Goal: Transaction & Acquisition: Book appointment/travel/reservation

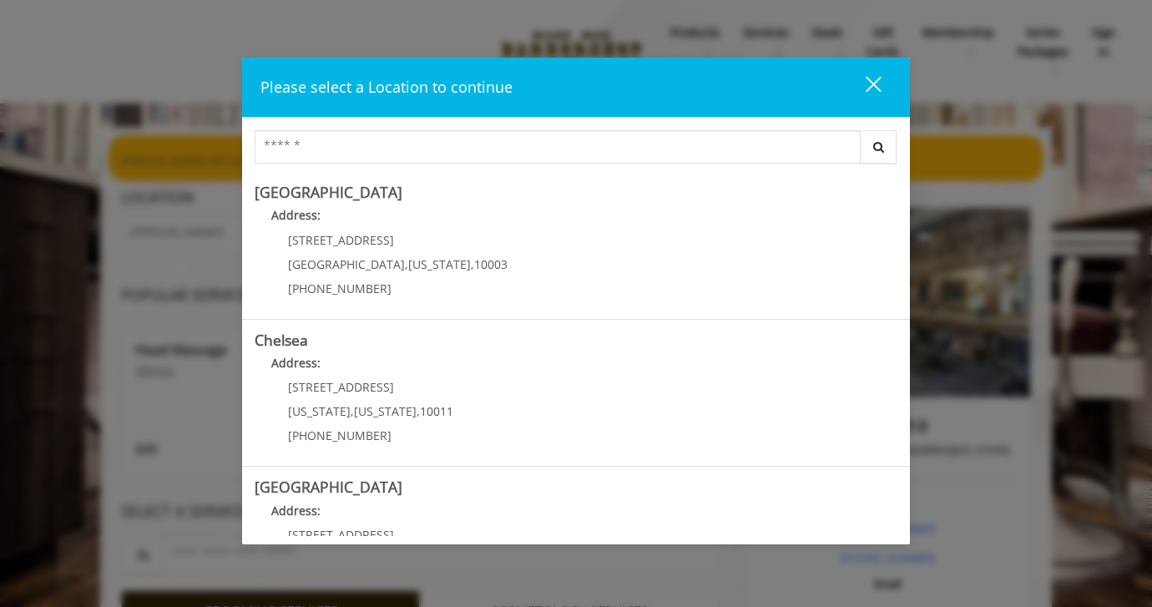
click at [871, 83] on div "close dialog" at bounding box center [874, 84] width 16 height 16
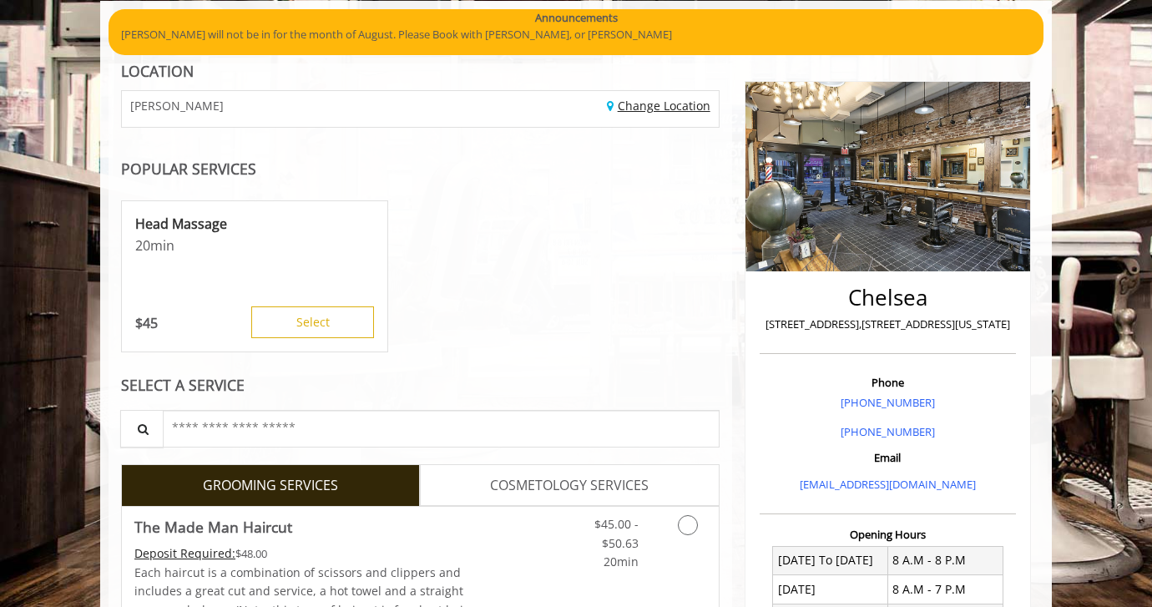
scroll to position [104, 0]
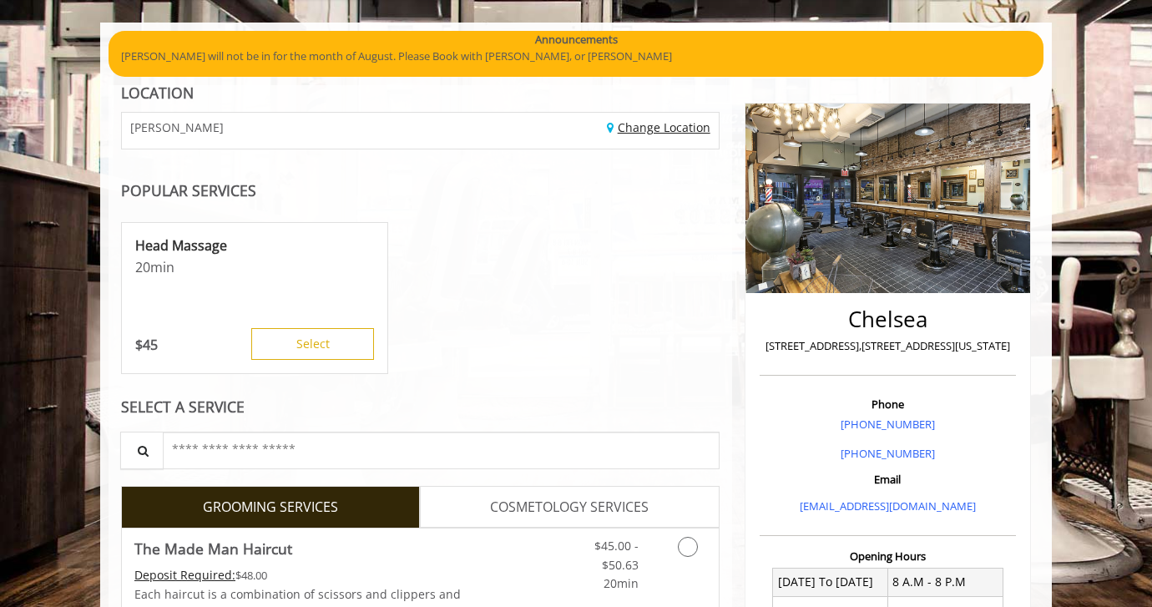
click at [668, 130] on link "Change Location" at bounding box center [658, 127] width 103 height 16
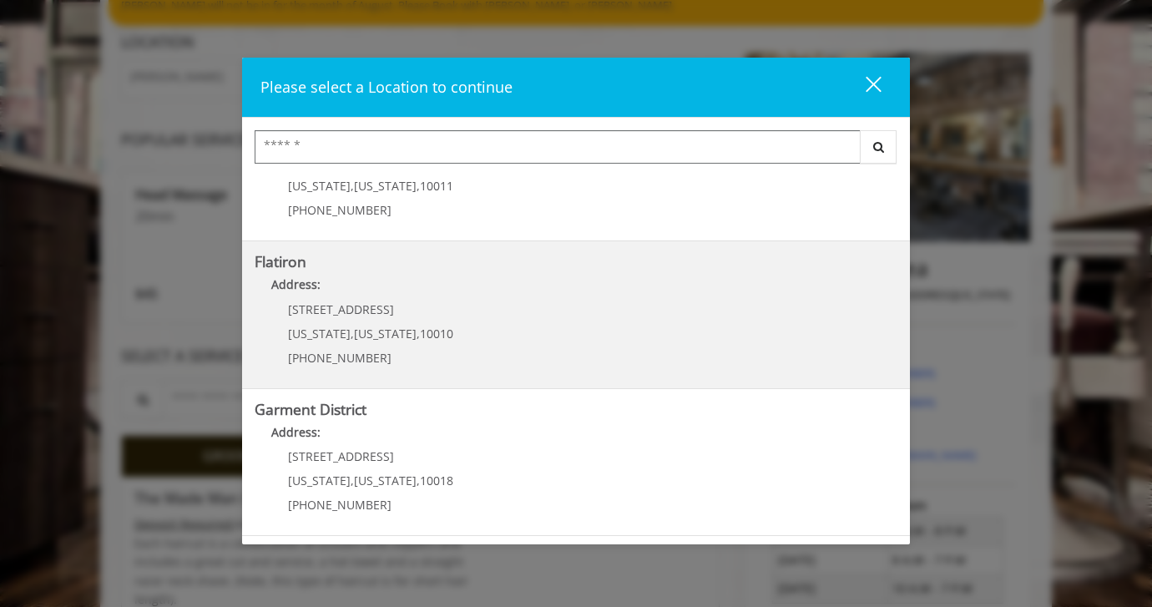
scroll to position [154, 0]
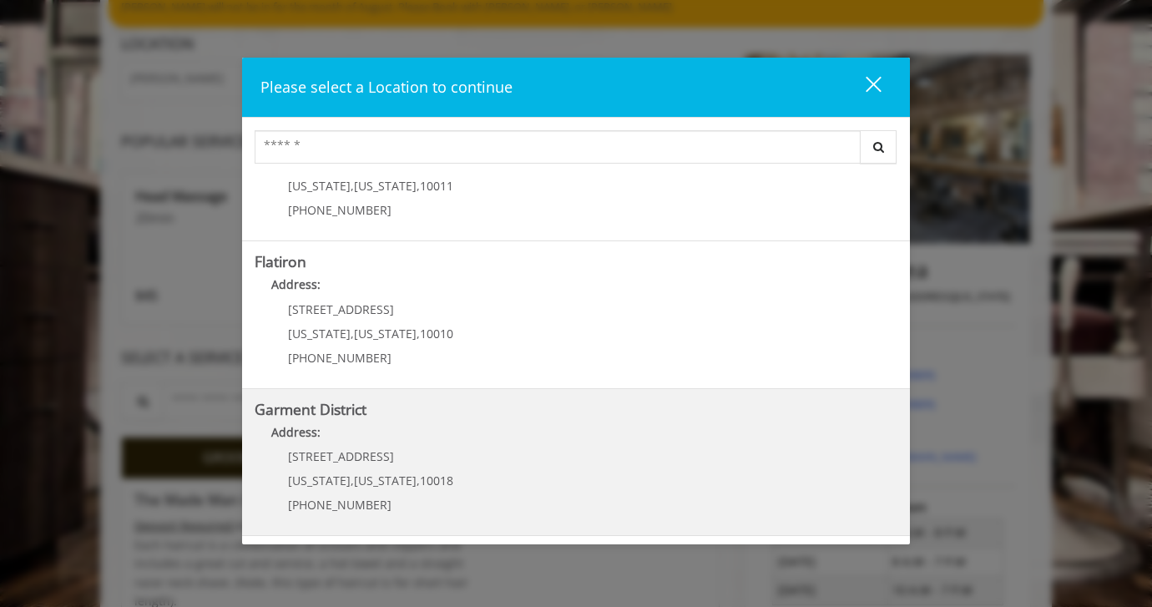
click at [485, 421] on District "Garment District Address: [STREET_ADDRESS][US_STATE][US_STATE] (212) 997-4247" at bounding box center [576, 462] width 643 height 122
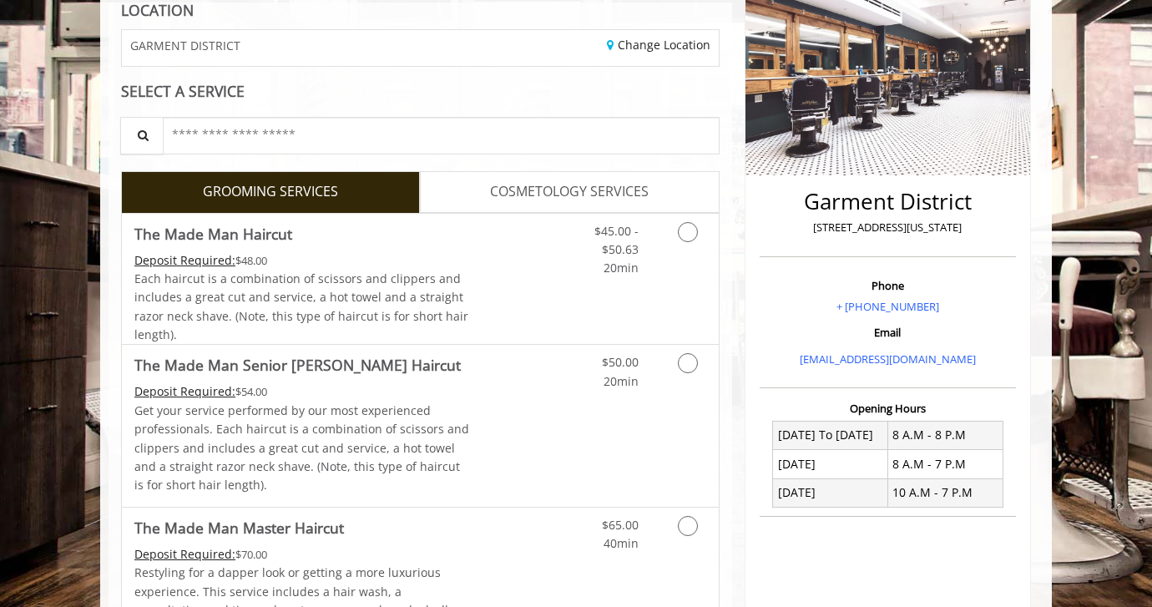
scroll to position [247, 0]
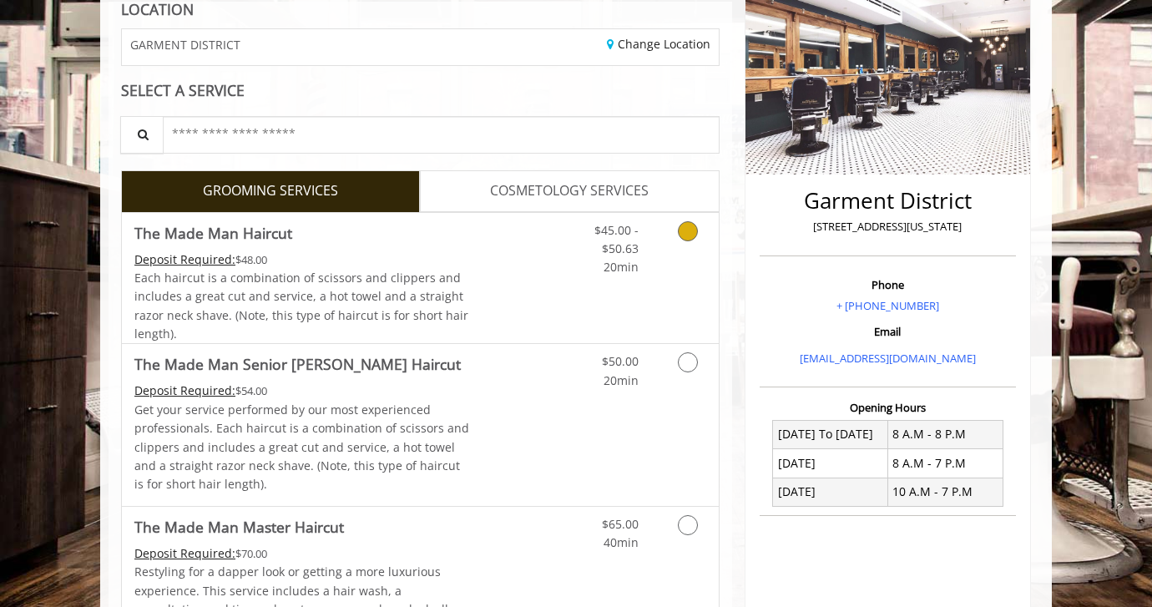
click at [664, 238] on link "Grooming services" at bounding box center [685, 245] width 43 height 64
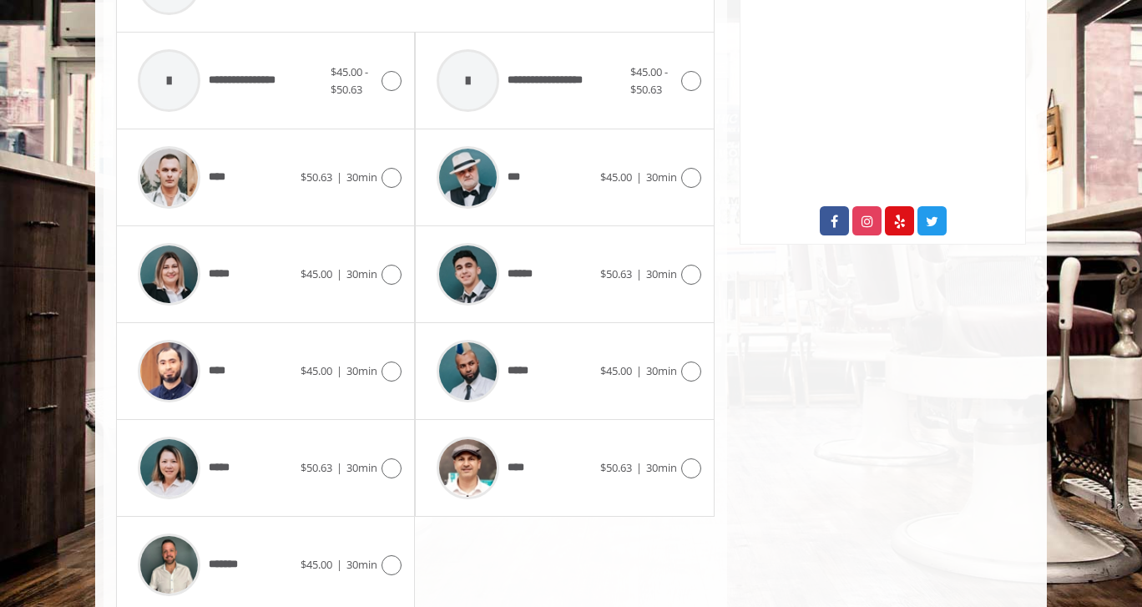
scroll to position [793, 0]
click at [386, 459] on icon at bounding box center [391, 467] width 20 height 20
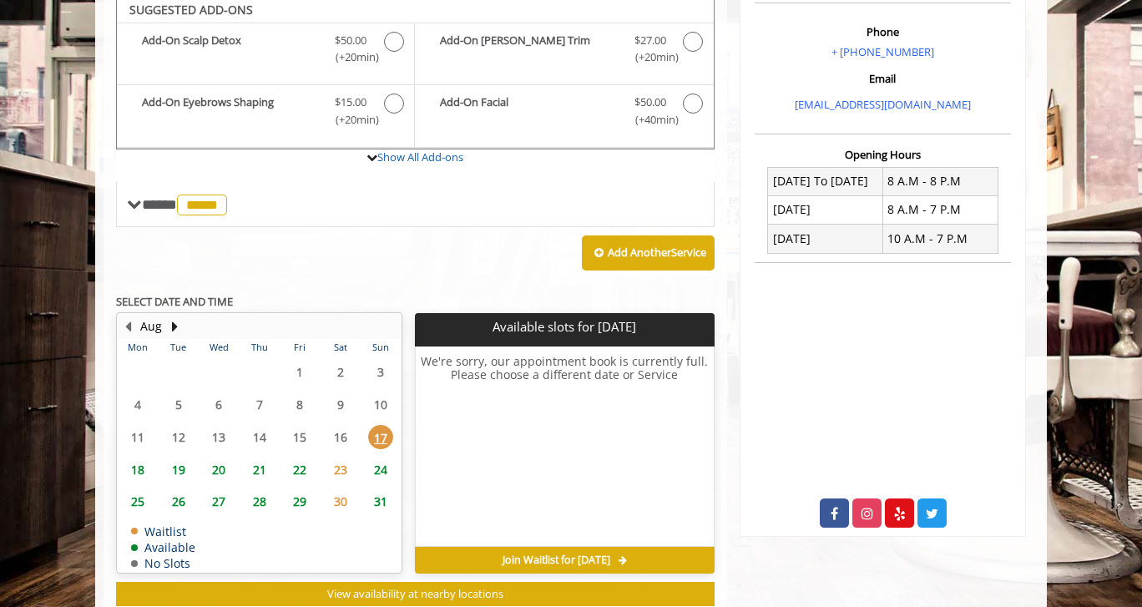
scroll to position [495, 0]
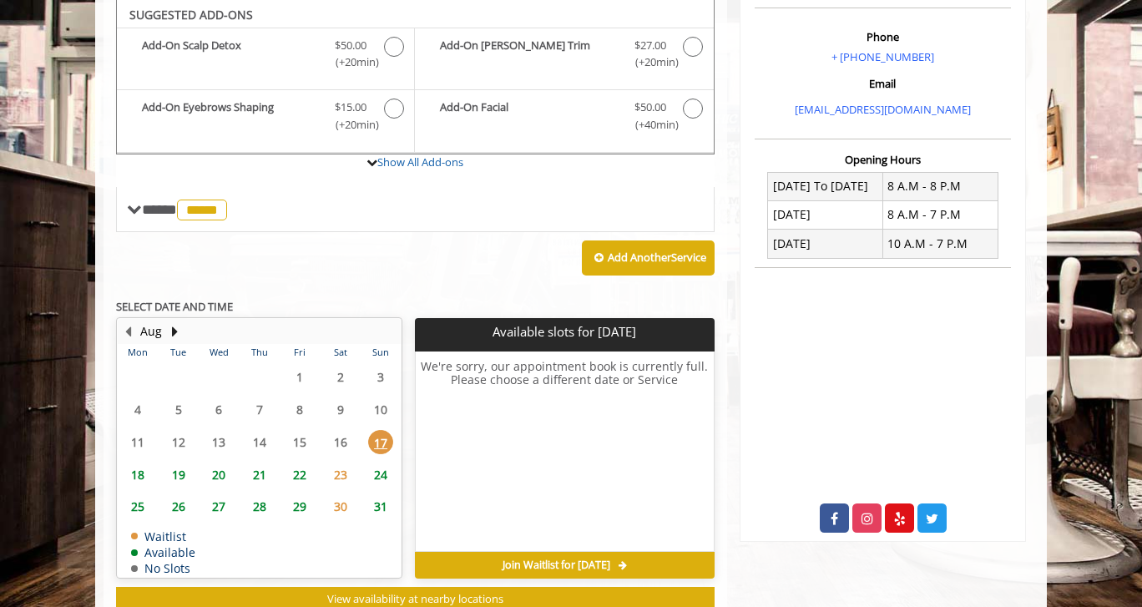
click at [140, 482] on span "18" at bounding box center [137, 474] width 25 height 24
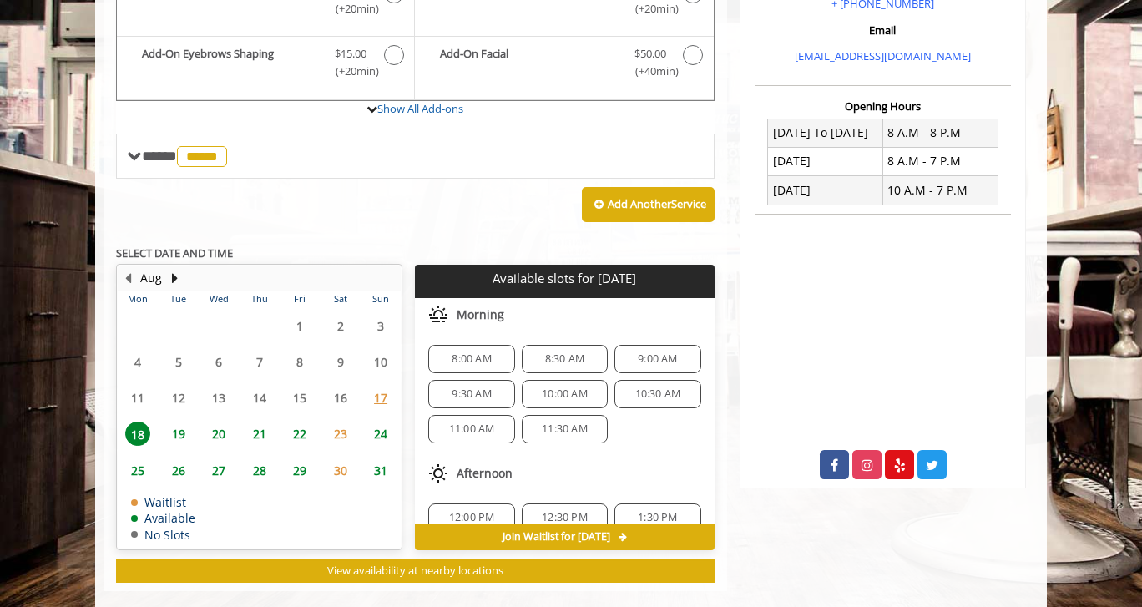
scroll to position [573, 0]
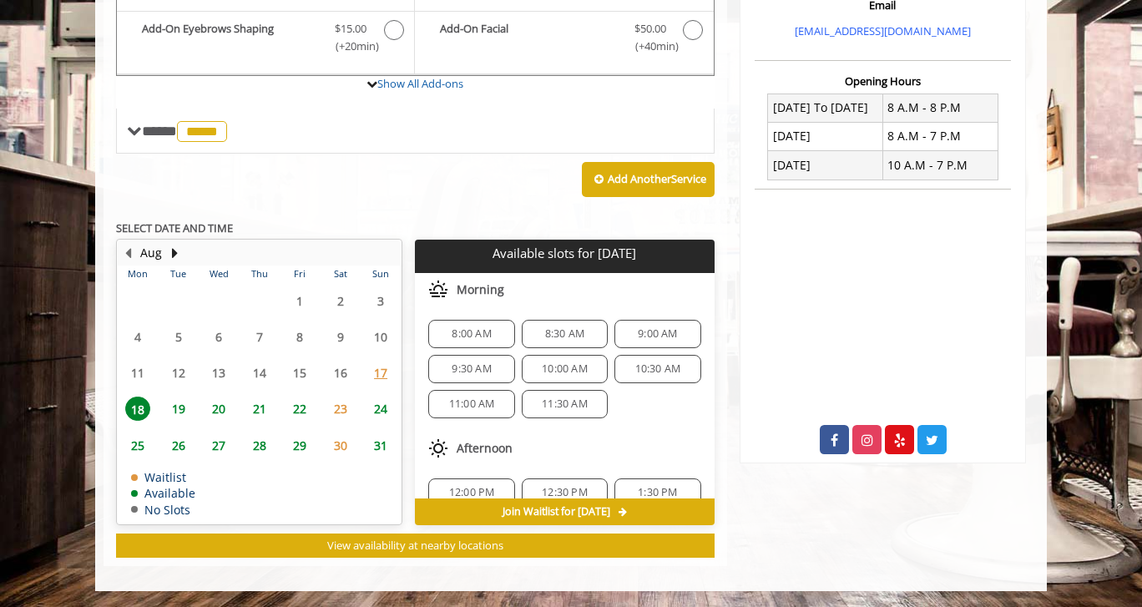
click at [174, 414] on span "19" at bounding box center [178, 408] width 25 height 24
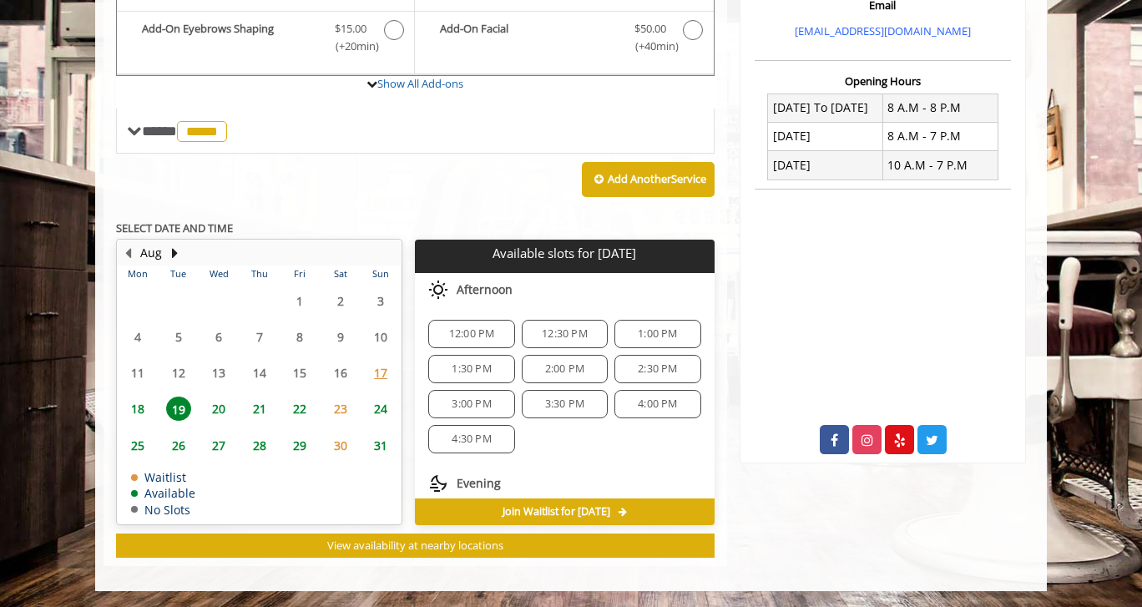
click at [216, 405] on span "20" at bounding box center [218, 408] width 25 height 24
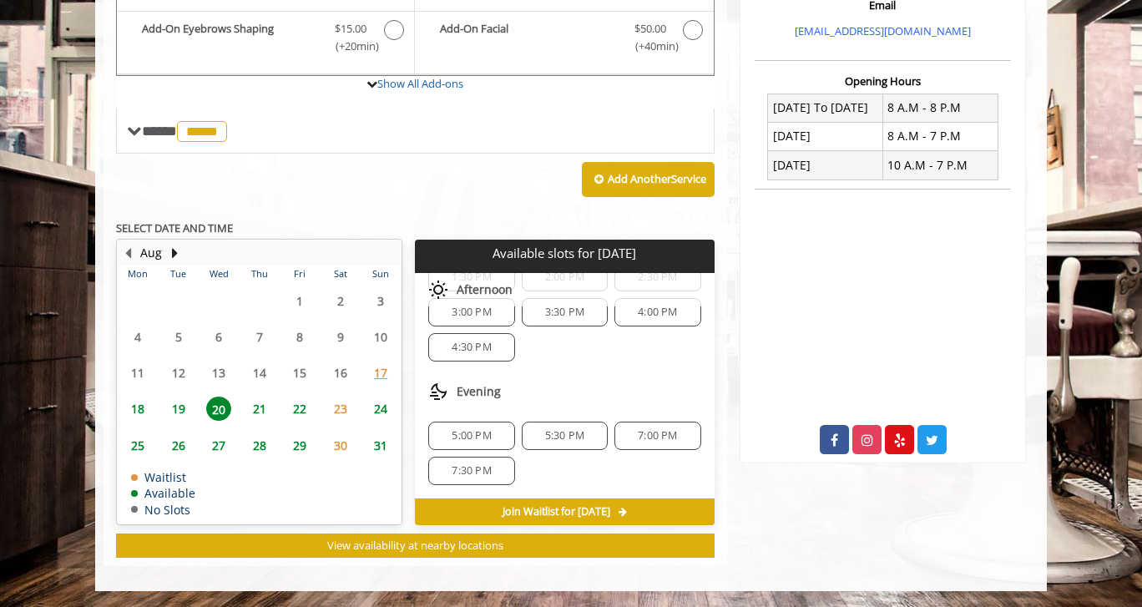
click at [187, 411] on span "19" at bounding box center [178, 408] width 25 height 24
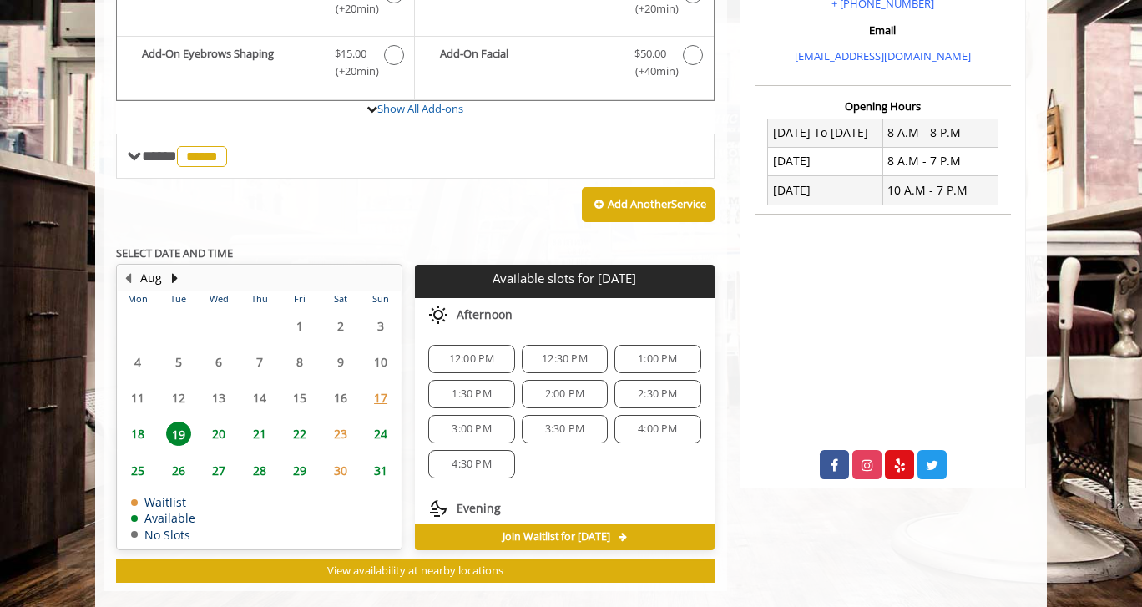
scroll to position [573, 0]
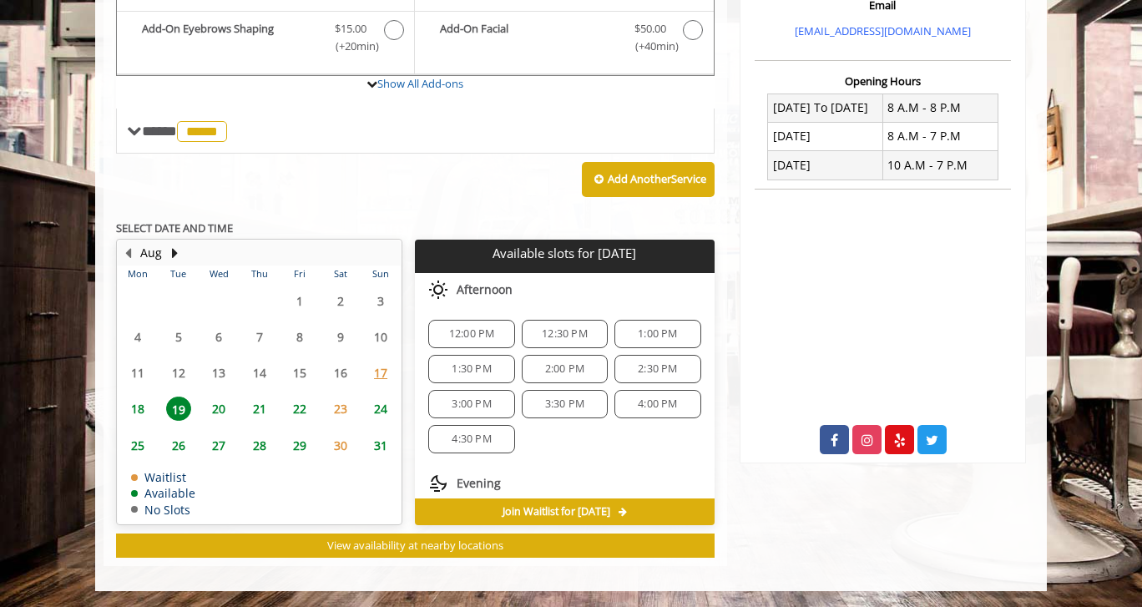
click at [215, 409] on span "20" at bounding box center [218, 408] width 25 height 24
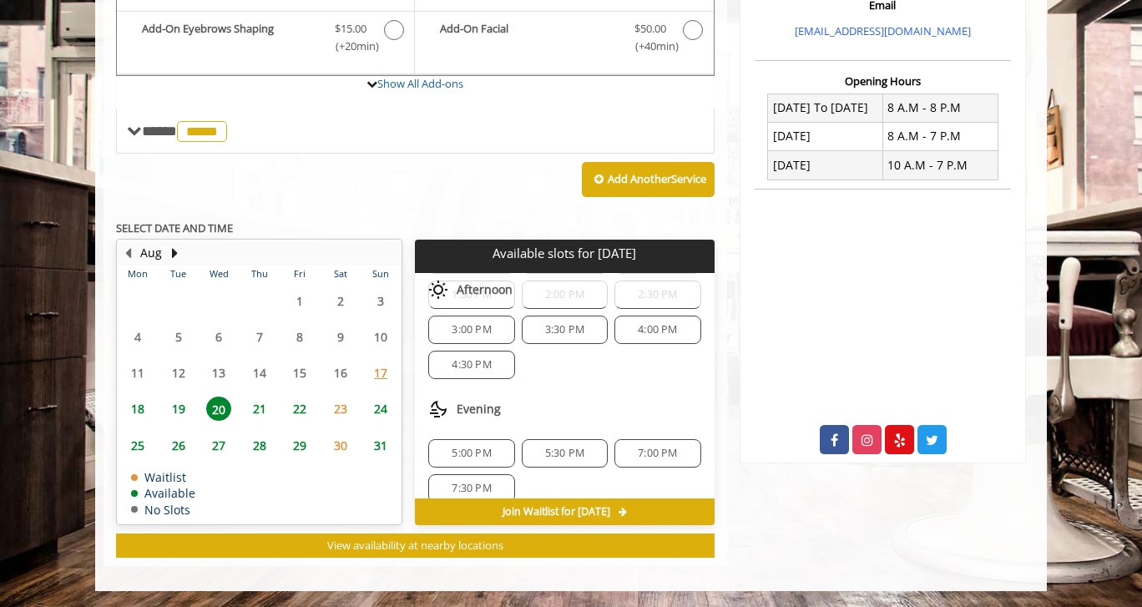
scroll to position [250, 0]
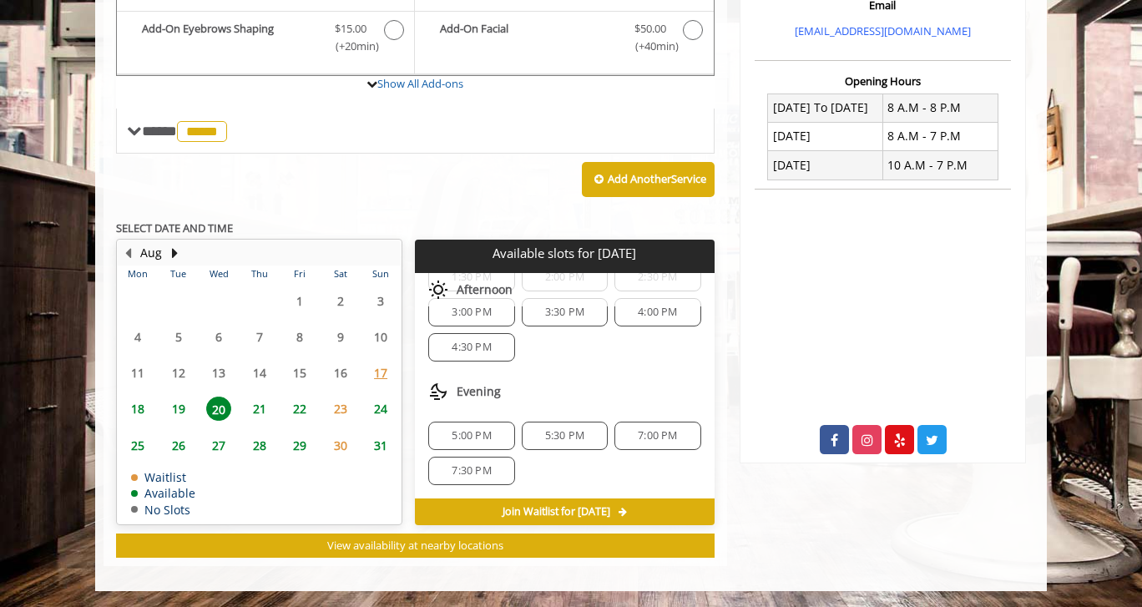
click at [260, 404] on span "21" at bounding box center [259, 408] width 25 height 24
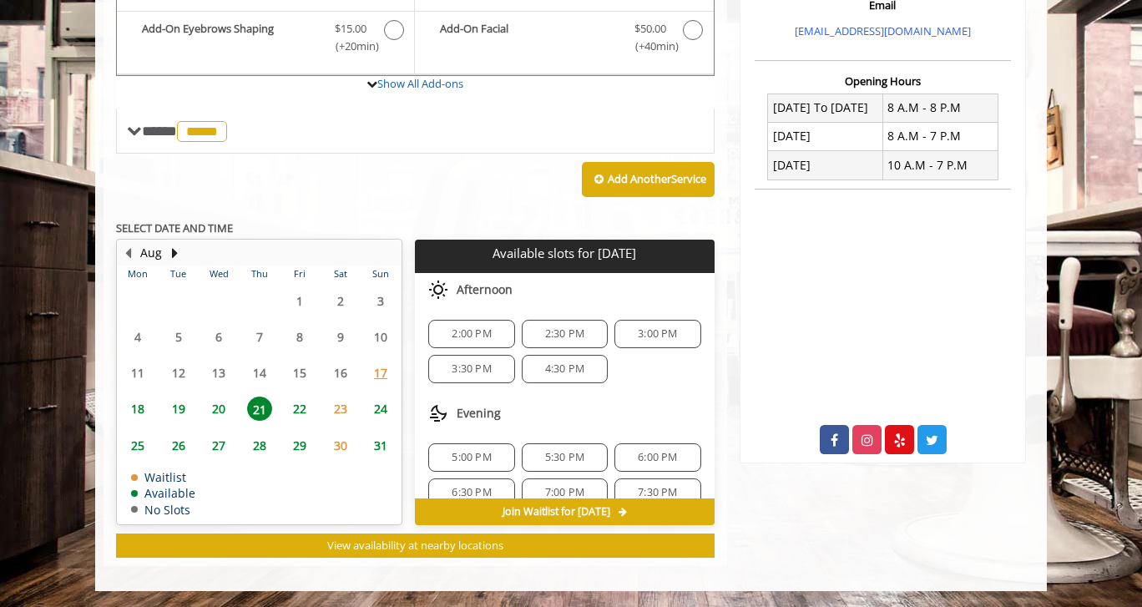
scroll to position [22, 0]
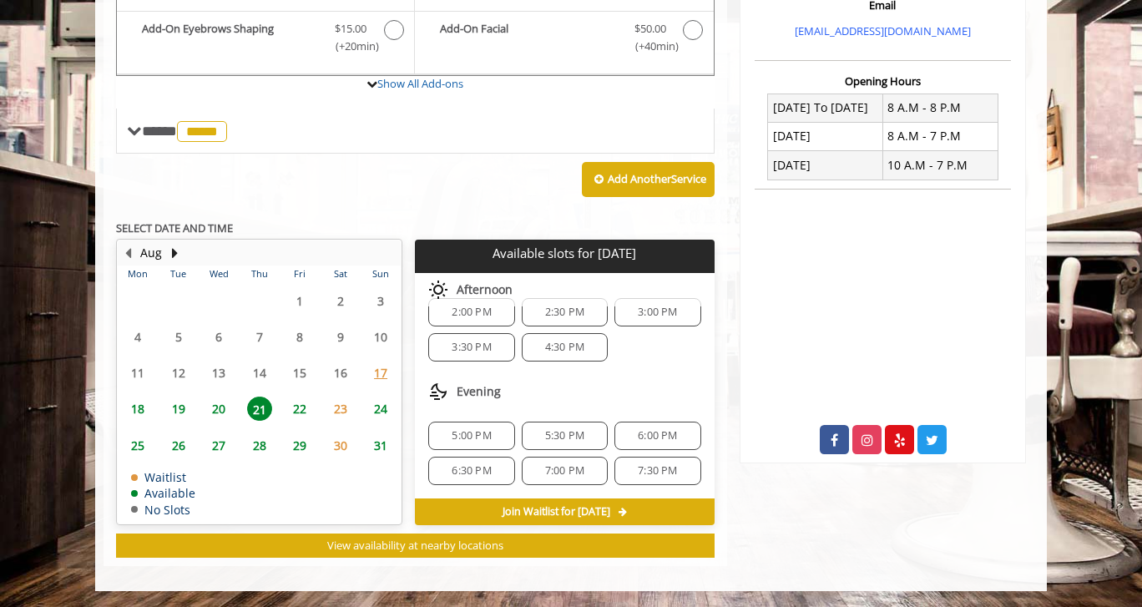
click at [185, 409] on span "19" at bounding box center [178, 408] width 25 height 24
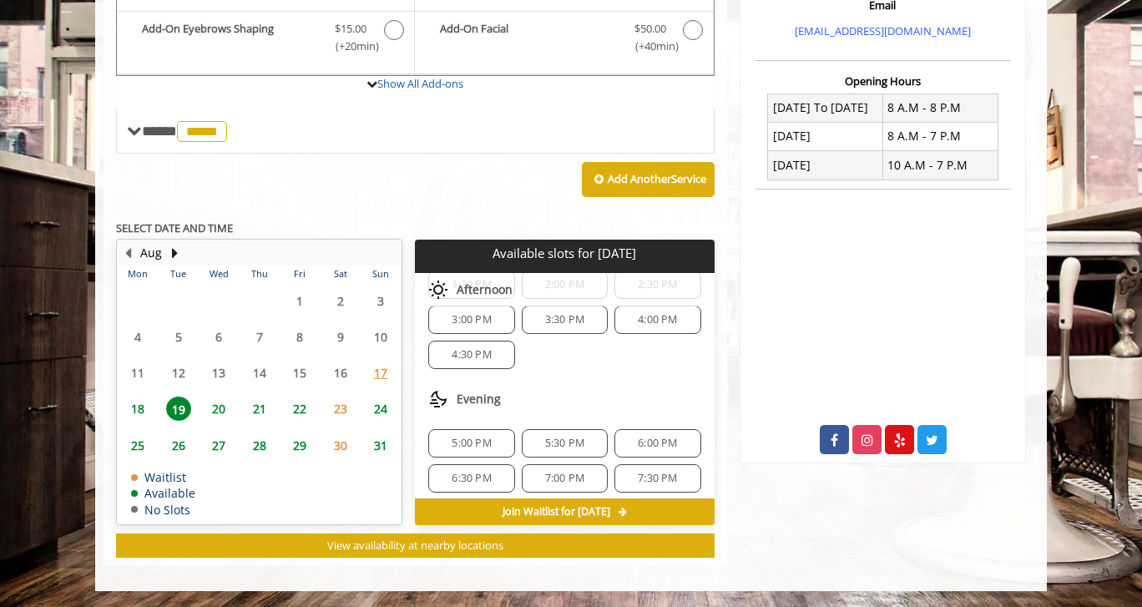
scroll to position [92, 0]
click at [227, 408] on span "20" at bounding box center [218, 408] width 25 height 24
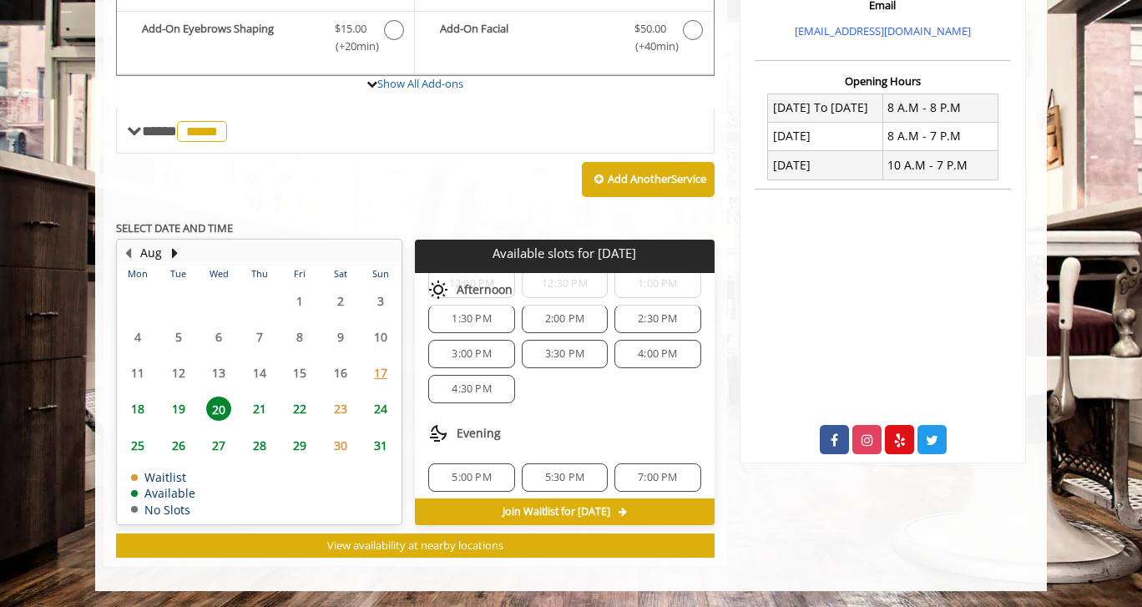
scroll to position [250, 0]
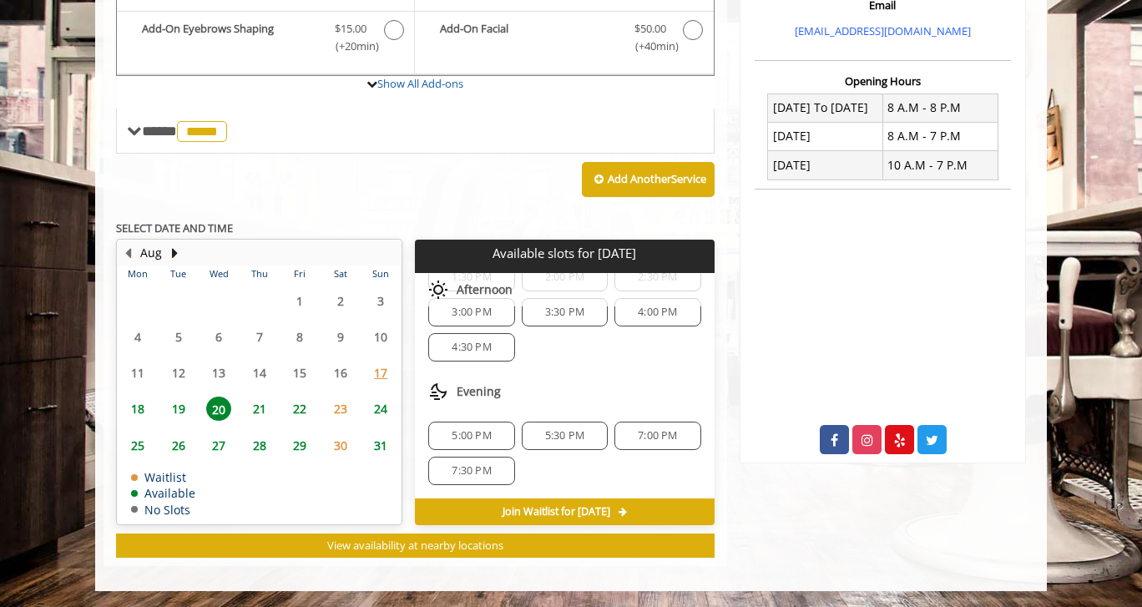
click at [622, 432] on span "7:00 PM" at bounding box center [657, 435] width 71 height 13
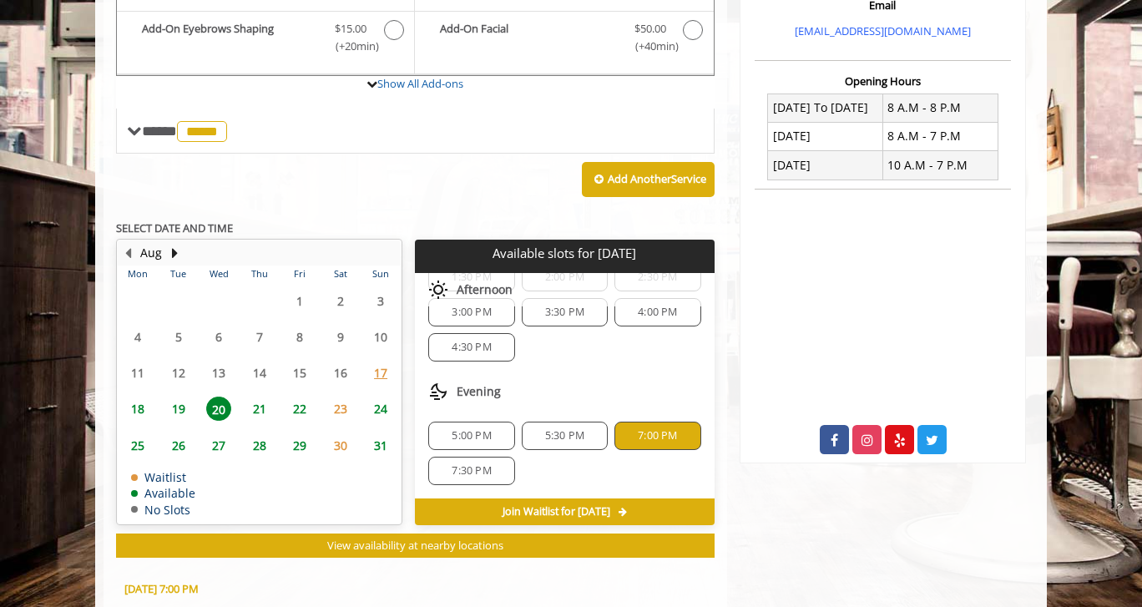
scroll to position [875, 0]
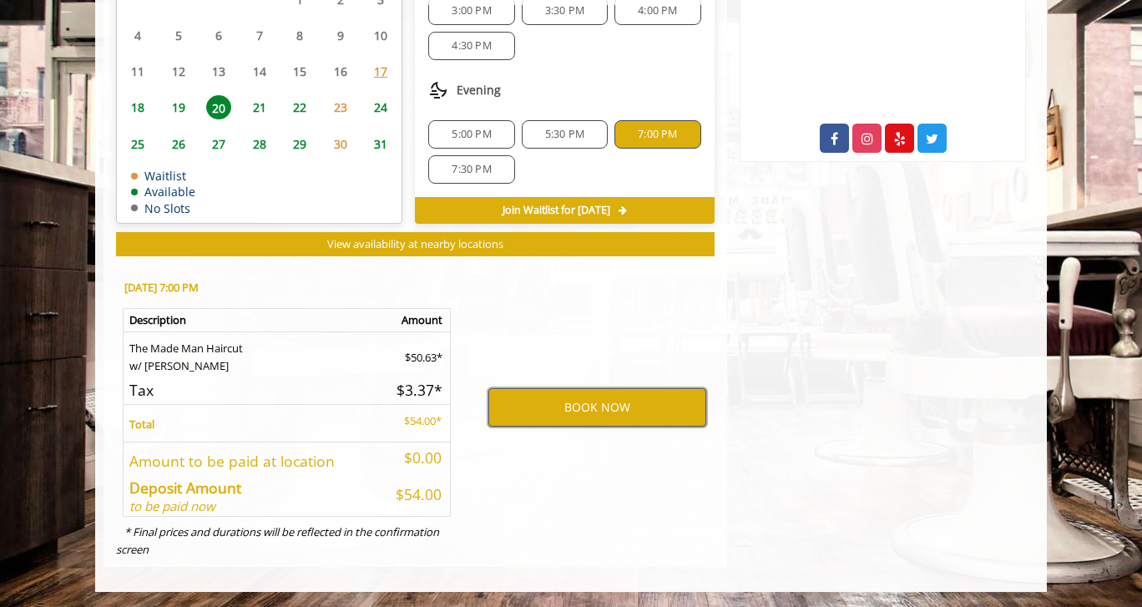
click at [603, 419] on button "BOOK NOW" at bounding box center [597, 407] width 218 height 38
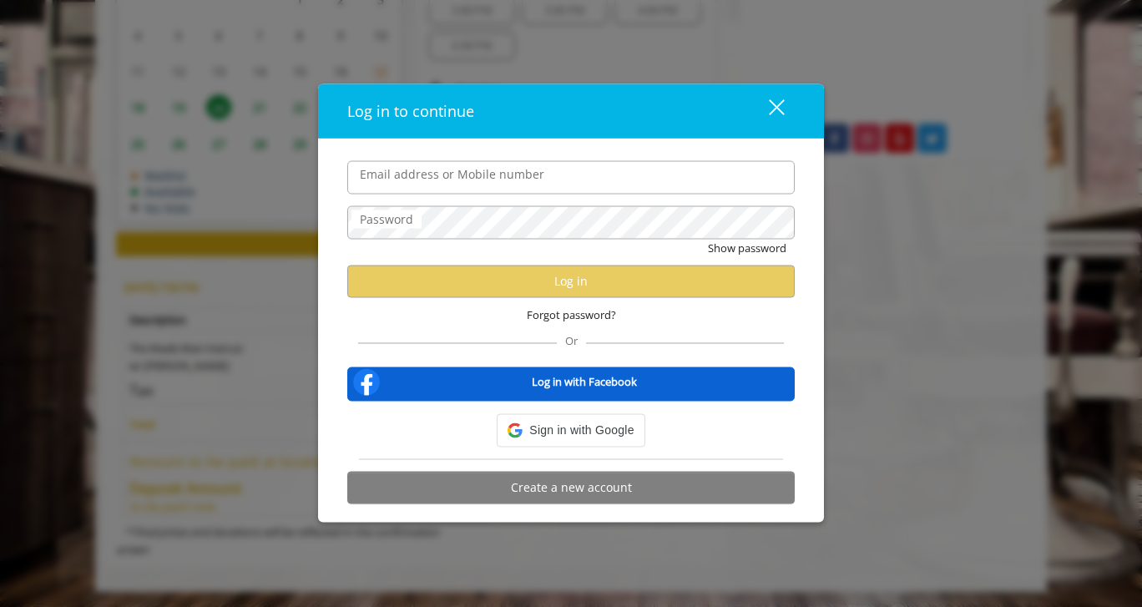
type input "**********"
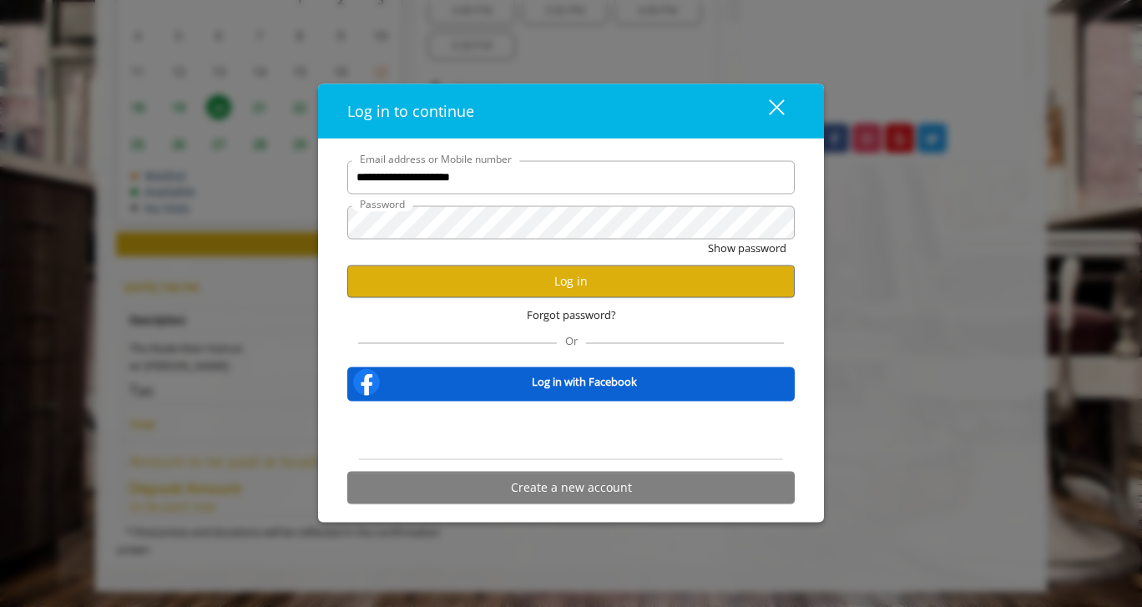
scroll to position [0, 0]
click at [518, 286] on button "Log in" at bounding box center [570, 281] width 447 height 33
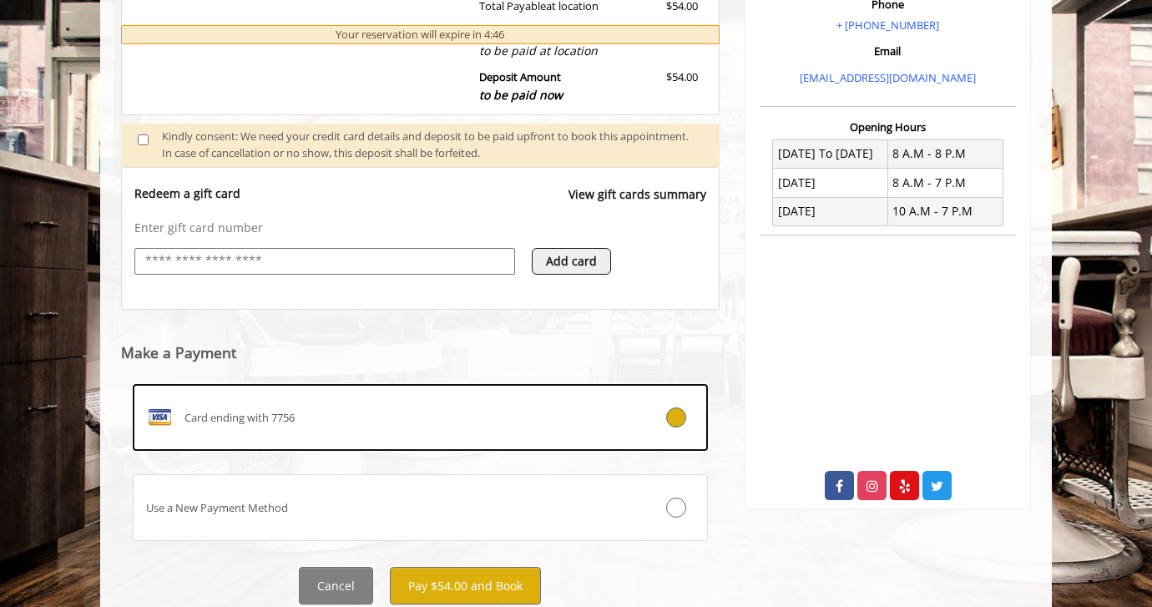
scroll to position [583, 0]
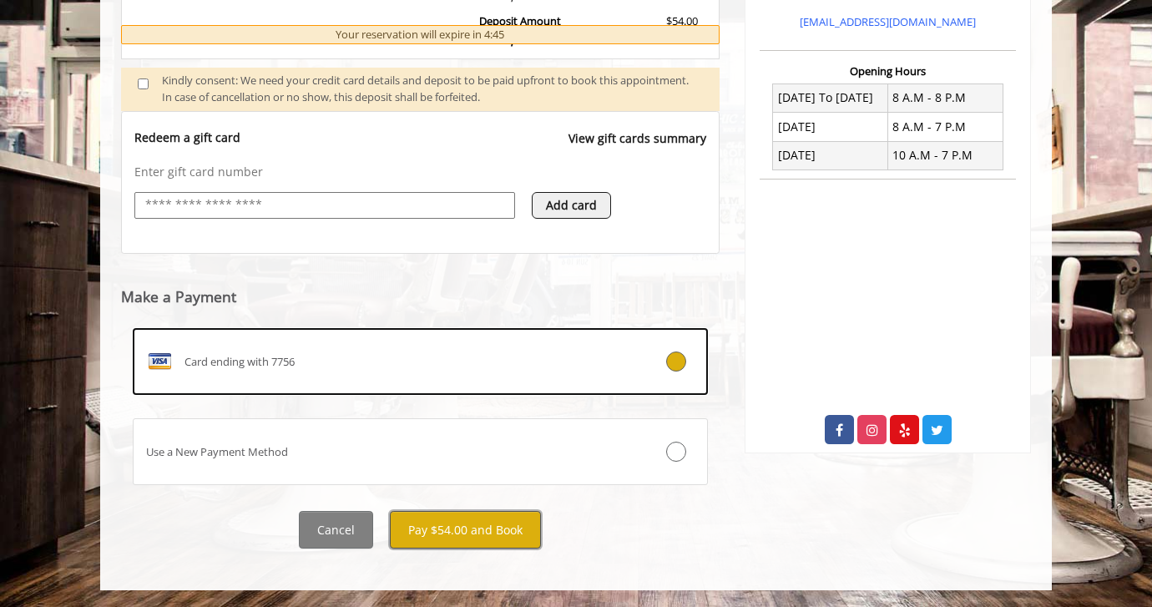
click at [426, 538] on button "Pay $54.00 and Book" at bounding box center [465, 530] width 151 height 38
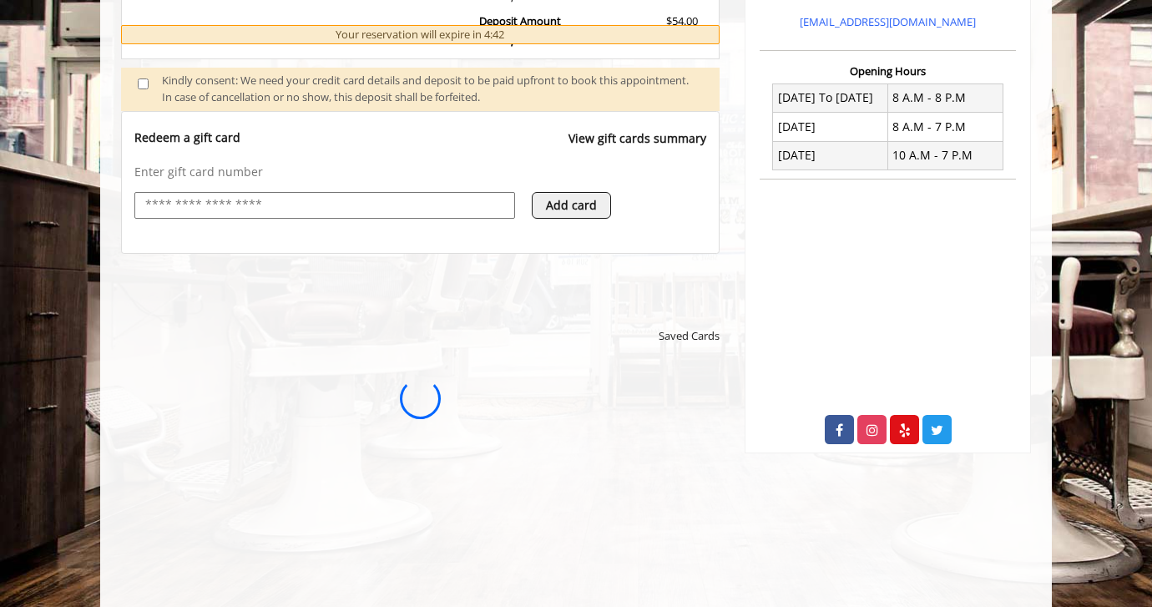
scroll to position [0, 0]
